Goal: Task Accomplishment & Management: Manage account settings

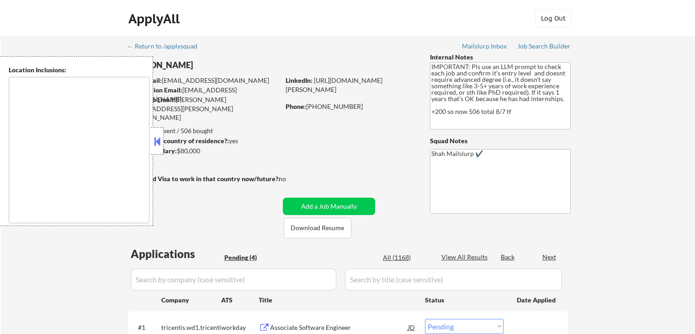
select select ""pending""
type textarea "[GEOGRAPHIC_DATA], [GEOGRAPHIC_DATA] [GEOGRAPHIC_DATA], [GEOGRAPHIC_DATA] [GEOG…"
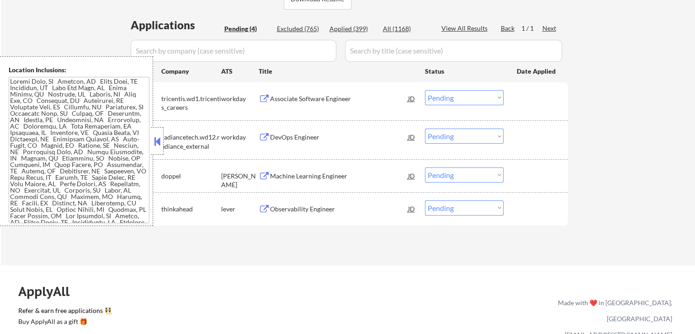
scroll to position [229, 0]
click at [265, 96] on button at bounding box center [264, 99] width 11 height 9
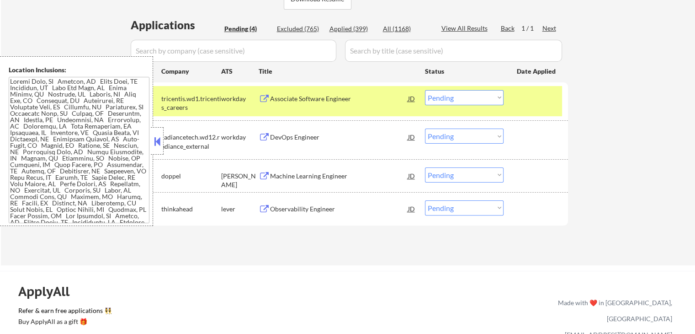
click at [265, 138] on button at bounding box center [264, 137] width 11 height 9
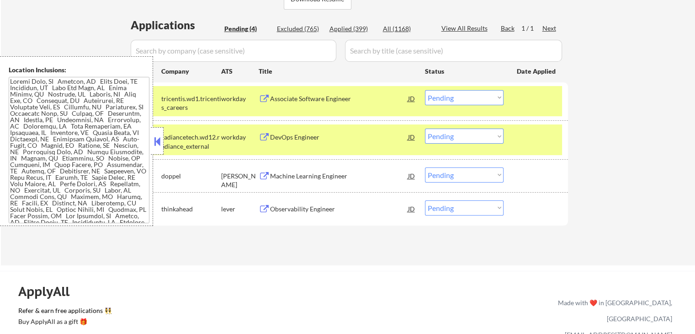
click at [262, 176] on button at bounding box center [264, 176] width 11 height 9
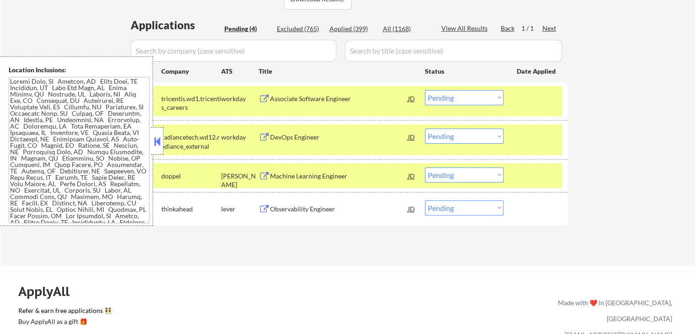
click at [264, 211] on button at bounding box center [264, 209] width 11 height 9
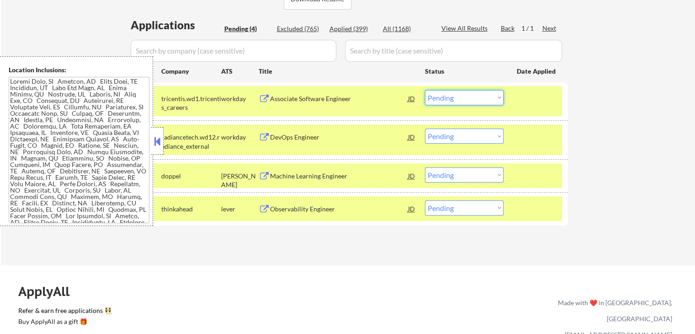
click at [473, 101] on select "Choose an option... Pending Applied Excluded (Questions) Excluded (Expired) Exc…" at bounding box center [464, 97] width 79 height 15
click at [425, 90] on select "Choose an option... Pending Applied Excluded (Questions) Excluded (Expired) Exc…" at bounding box center [464, 97] width 79 height 15
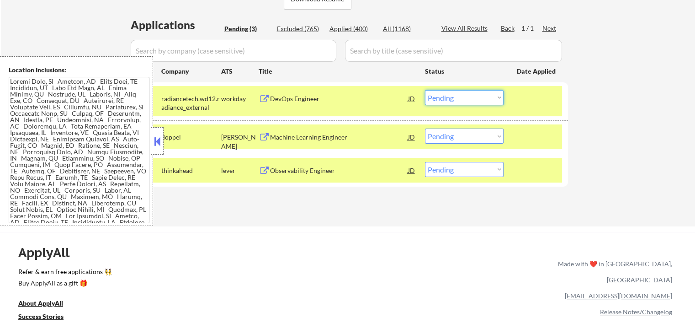
drag, startPoint x: 465, startPoint y: 99, endPoint x: 464, endPoint y: 104, distance: 5.7
click at [465, 99] on select "Choose an option... Pending Applied Excluded (Questions) Excluded (Expired) Exc…" at bounding box center [464, 97] width 79 height 15
click at [425, 90] on select "Choose an option... Pending Applied Excluded (Questions) Excluded (Expired) Exc…" at bounding box center [464, 97] width 79 height 15
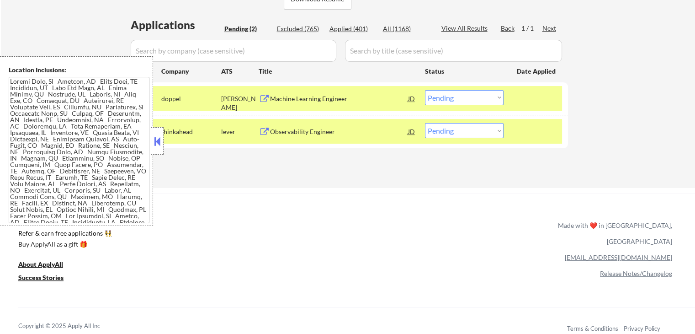
drag, startPoint x: 455, startPoint y: 97, endPoint x: 455, endPoint y: 103, distance: 5.9
click at [455, 97] on select "Choose an option... Pending Applied Excluded (Questions) Excluded (Expired) Exc…" at bounding box center [464, 97] width 79 height 15
click at [425, 90] on select "Choose an option... Pending Applied Excluded (Questions) Excluded (Expired) Exc…" at bounding box center [464, 97] width 79 height 15
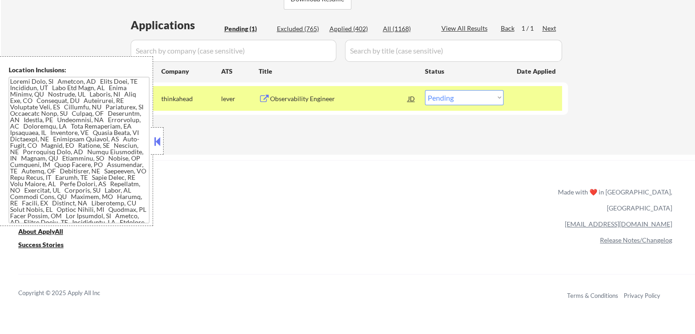
drag, startPoint x: 457, startPoint y: 96, endPoint x: 459, endPoint y: 103, distance: 7.2
click at [457, 98] on select "Choose an option... Pending Applied Excluded (Questions) Excluded (Expired) Exc…" at bounding box center [464, 97] width 79 height 15
select select ""applied""
click at [425, 90] on select "Choose an option... Pending Applied Excluded (Questions) Excluded (Expired) Exc…" at bounding box center [464, 97] width 79 height 15
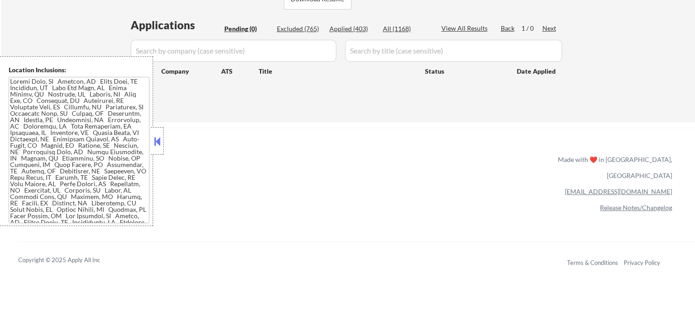
click at [401, 98] on div "Applications Pending (0) Excluded (765) Applied (403) All (1168) View All Resul…" at bounding box center [348, 60] width 440 height 87
